Goal: Task Accomplishment & Management: Manage account settings

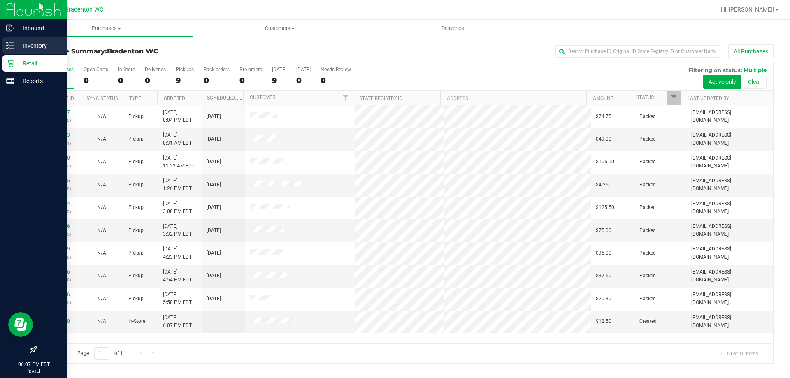
click at [35, 46] on p "Inventory" at bounding box center [38, 46] width 49 height 10
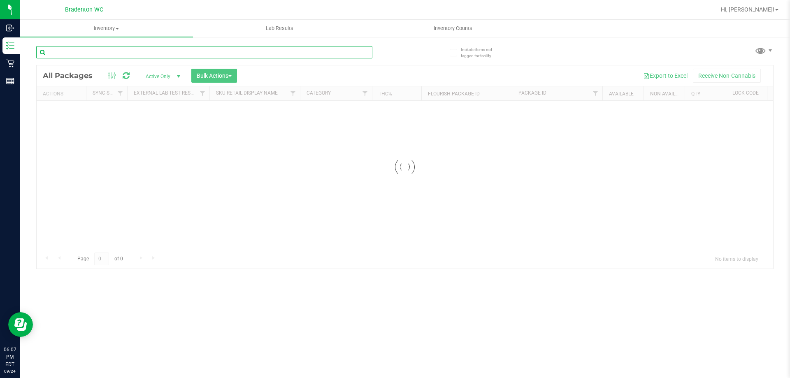
click at [88, 54] on input "text" at bounding box center [204, 52] width 336 height 12
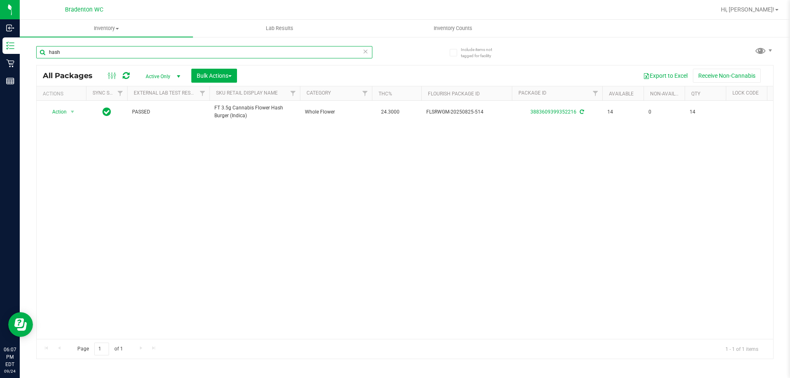
type input "hash"
click at [366, 51] on icon at bounding box center [366, 51] width 6 height 10
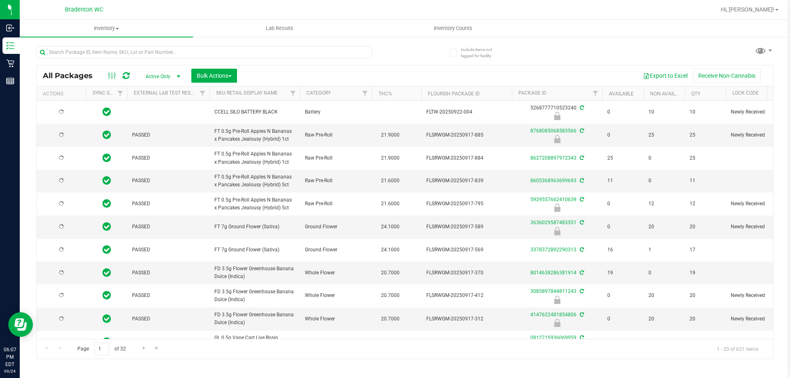
type input "[DATE]"
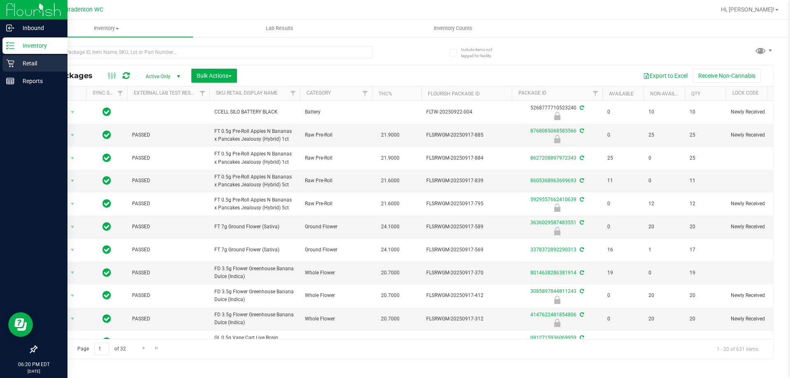
click at [5, 59] on div "Retail" at bounding box center [34, 63] width 65 height 16
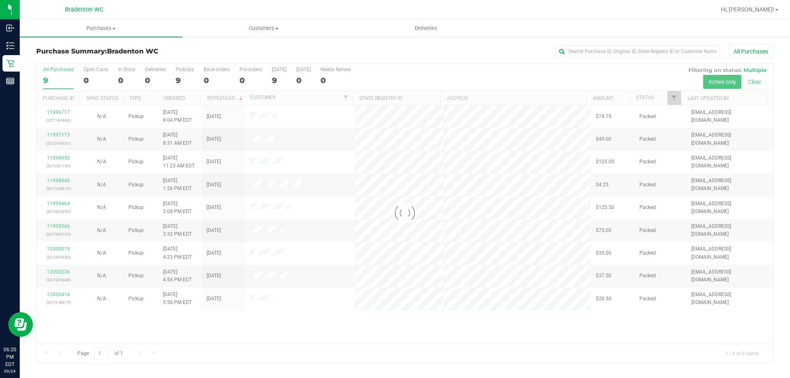
click at [200, 336] on div at bounding box center [405, 213] width 737 height 300
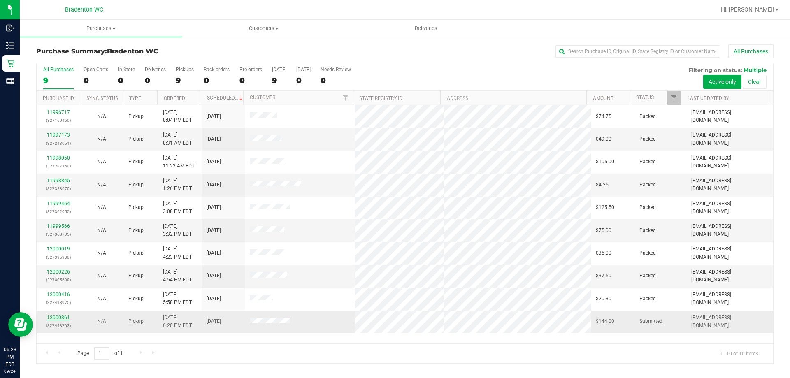
click at [59, 317] on link "12000861" at bounding box center [58, 318] width 23 height 6
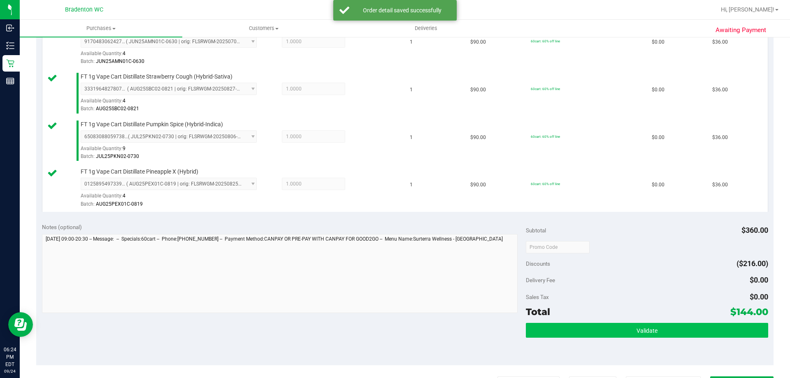
scroll to position [280, 0]
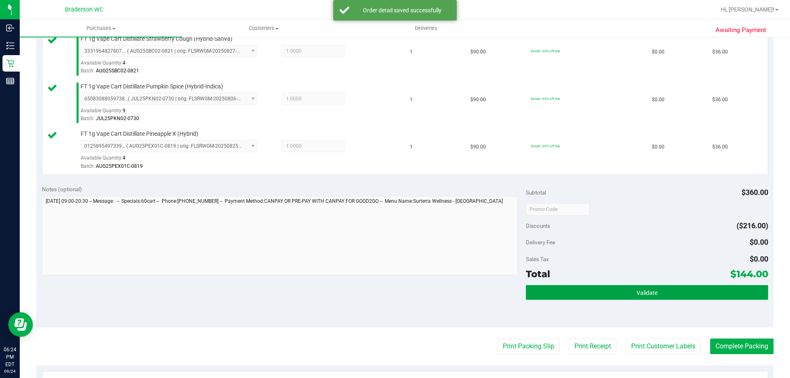
click at [659, 289] on button "Validate" at bounding box center [647, 292] width 242 height 15
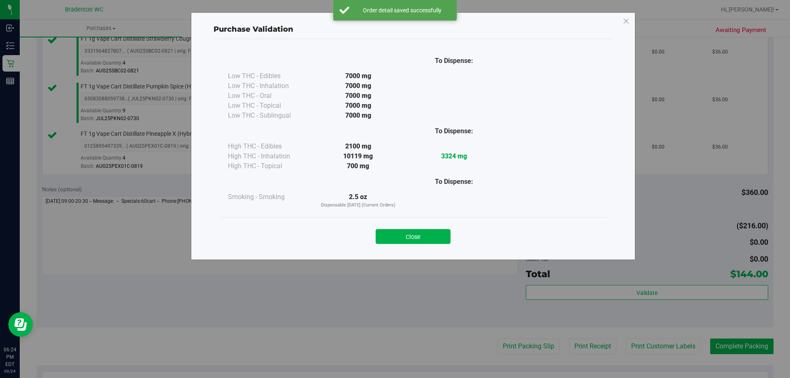
drag, startPoint x: 429, startPoint y: 234, endPoint x: 470, endPoint y: 298, distance: 75.9
click at [429, 234] on button "Close" at bounding box center [413, 236] width 75 height 15
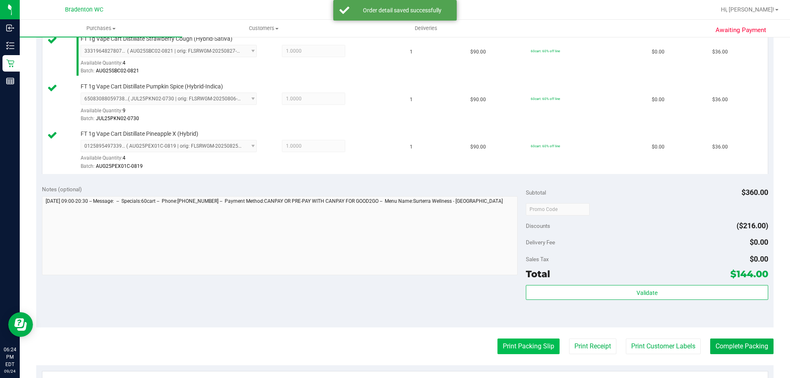
click at [514, 346] on button "Print Packing Slip" at bounding box center [528, 347] width 62 height 16
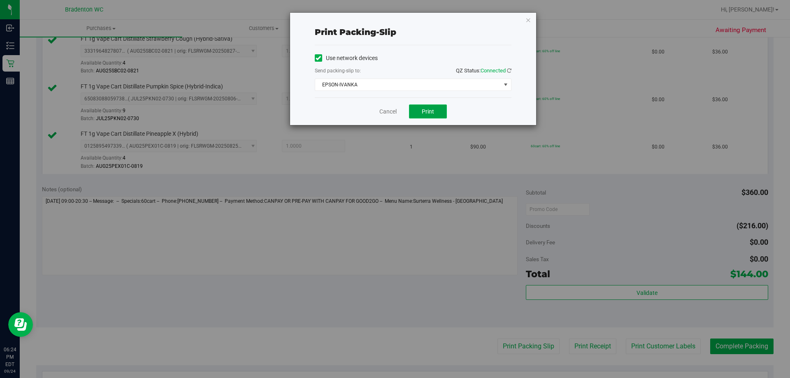
click at [429, 116] on button "Print" at bounding box center [428, 112] width 38 height 14
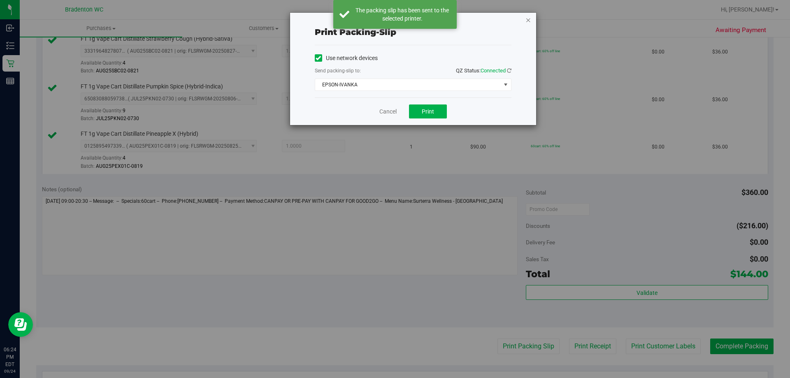
click at [528, 20] on icon "button" at bounding box center [528, 20] width 6 height 10
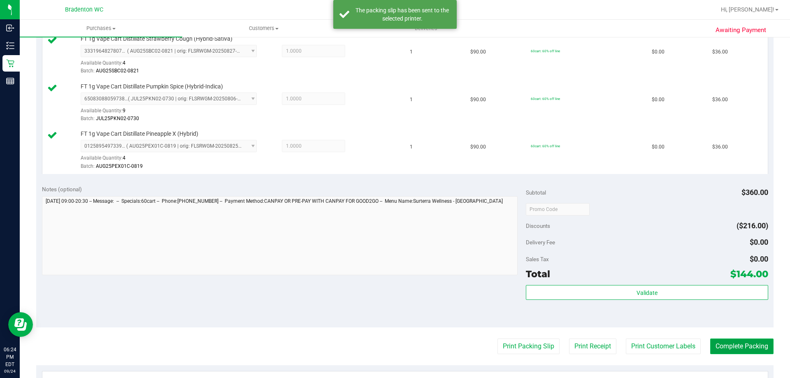
click at [745, 341] on button "Complete Packing" at bounding box center [741, 347] width 63 height 16
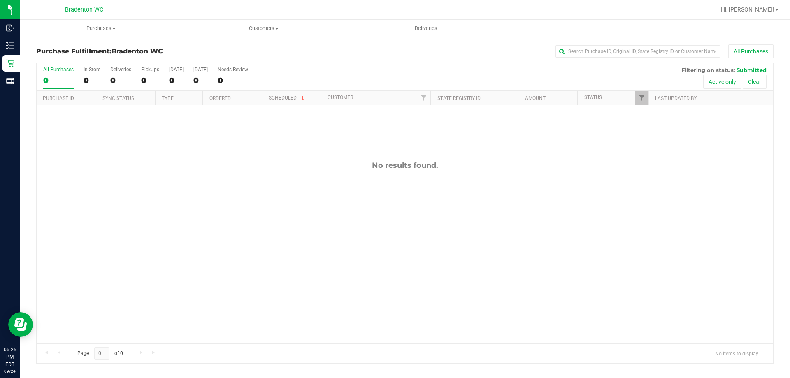
click at [163, 170] on div "No results found." at bounding box center [405, 165] width 737 height 9
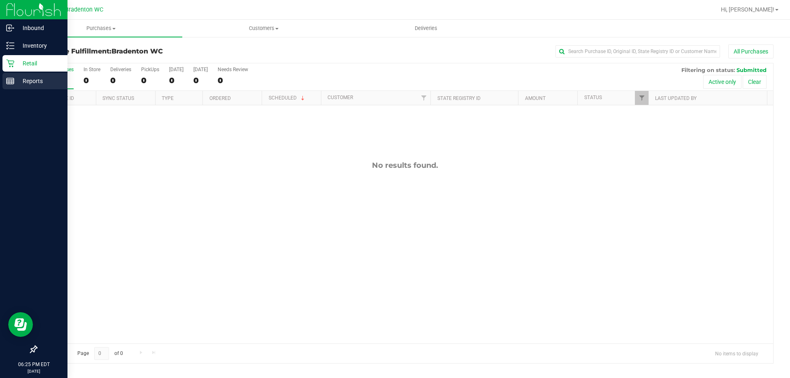
click at [12, 82] on line at bounding box center [12, 82] width 0 height 4
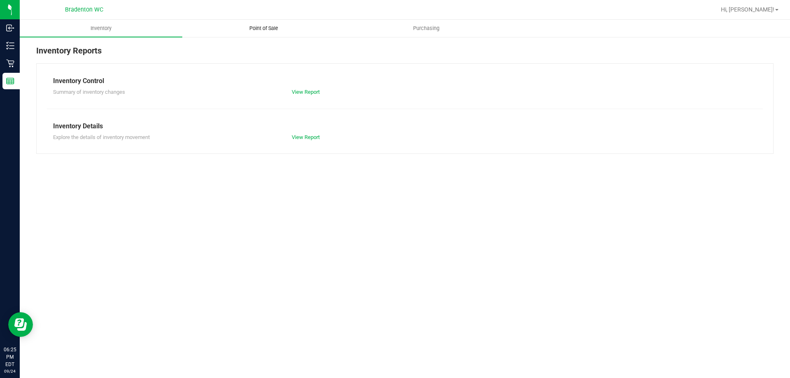
click at [258, 29] on span "Point of Sale" at bounding box center [263, 28] width 51 height 7
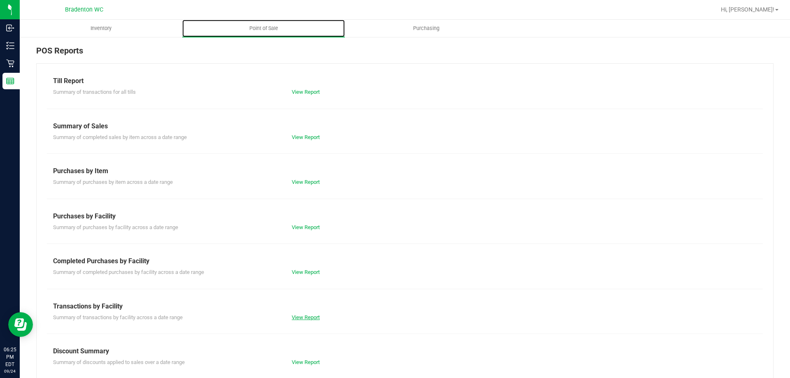
click at [307, 317] on link "View Report" at bounding box center [306, 317] width 28 height 6
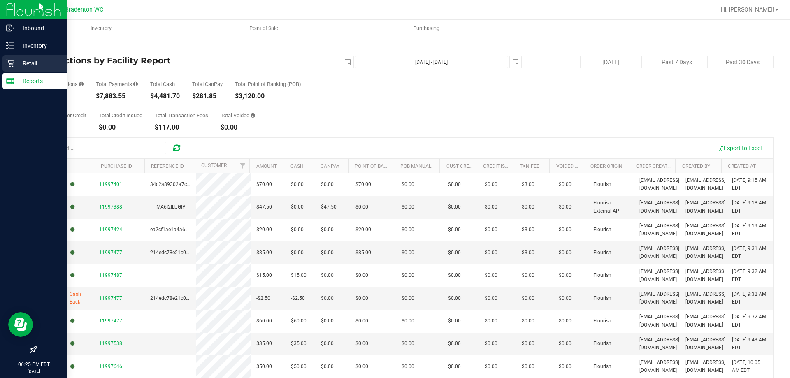
click at [9, 61] on icon at bounding box center [10, 64] width 8 height 8
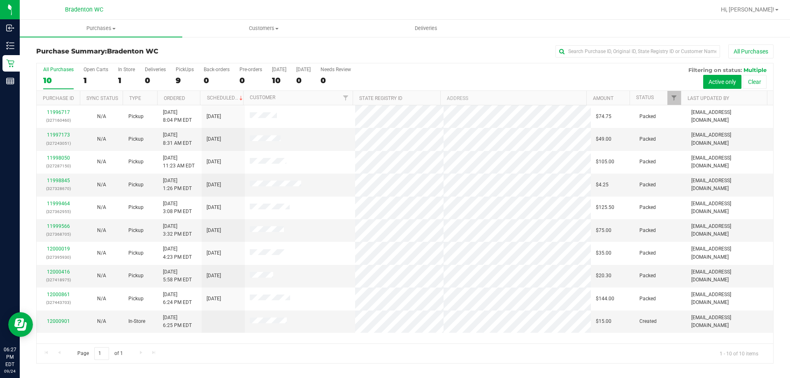
click at [211, 55] on h3 "Purchase Summary: Bradenton WC" at bounding box center [159, 51] width 246 height 7
